Goal: Information Seeking & Learning: Learn about a topic

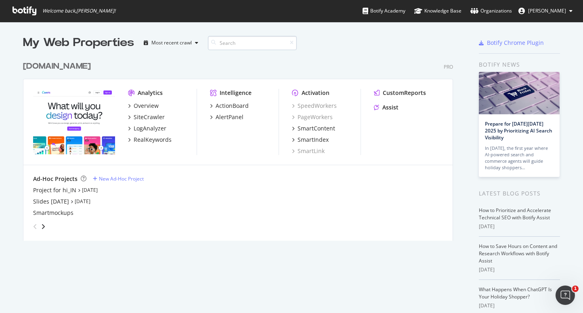
click at [233, 44] on input at bounding box center [252, 43] width 89 height 14
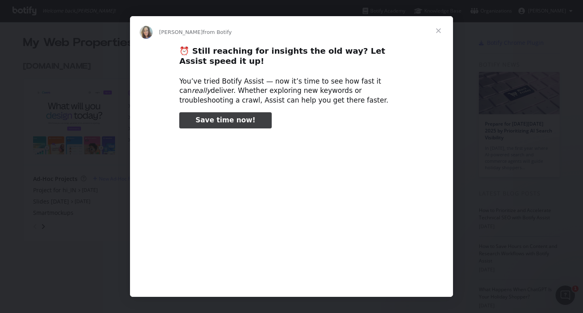
click at [439, 29] on span "Close" at bounding box center [438, 30] width 29 height 29
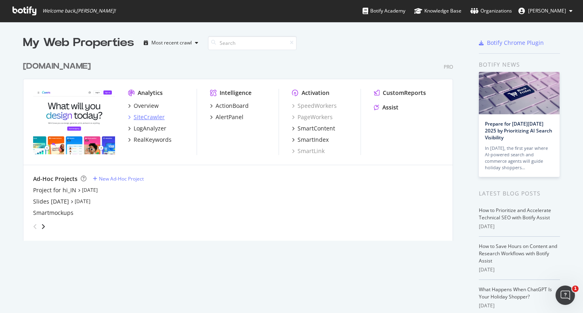
click at [147, 117] on div "SiteCrawler" at bounding box center [149, 117] width 31 height 8
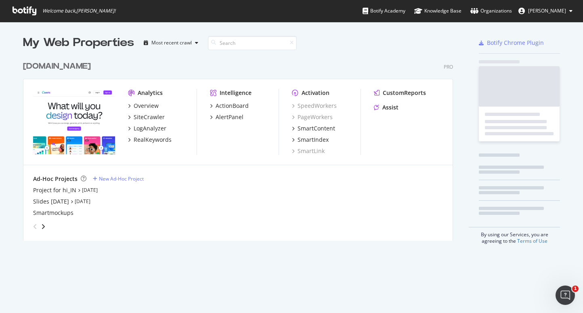
scroll to position [313, 583]
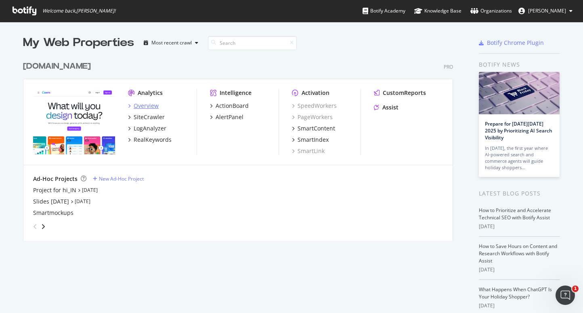
click at [150, 102] on div "Overview" at bounding box center [146, 106] width 25 height 8
click at [75, 112] on img "grid" at bounding box center [74, 121] width 82 height 65
click at [134, 107] on div "Overview" at bounding box center [146, 106] width 25 height 8
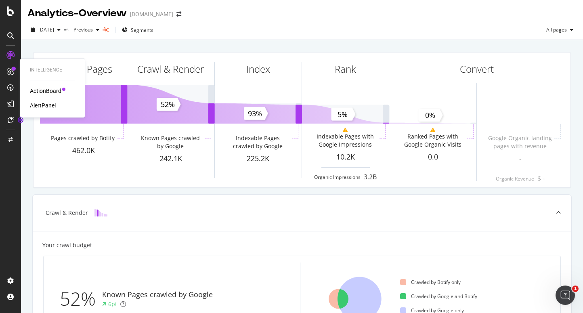
click at [53, 90] on div "ActionBoard" at bounding box center [46, 91] width 32 height 8
